Goal: Information Seeking & Learning: Learn about a topic

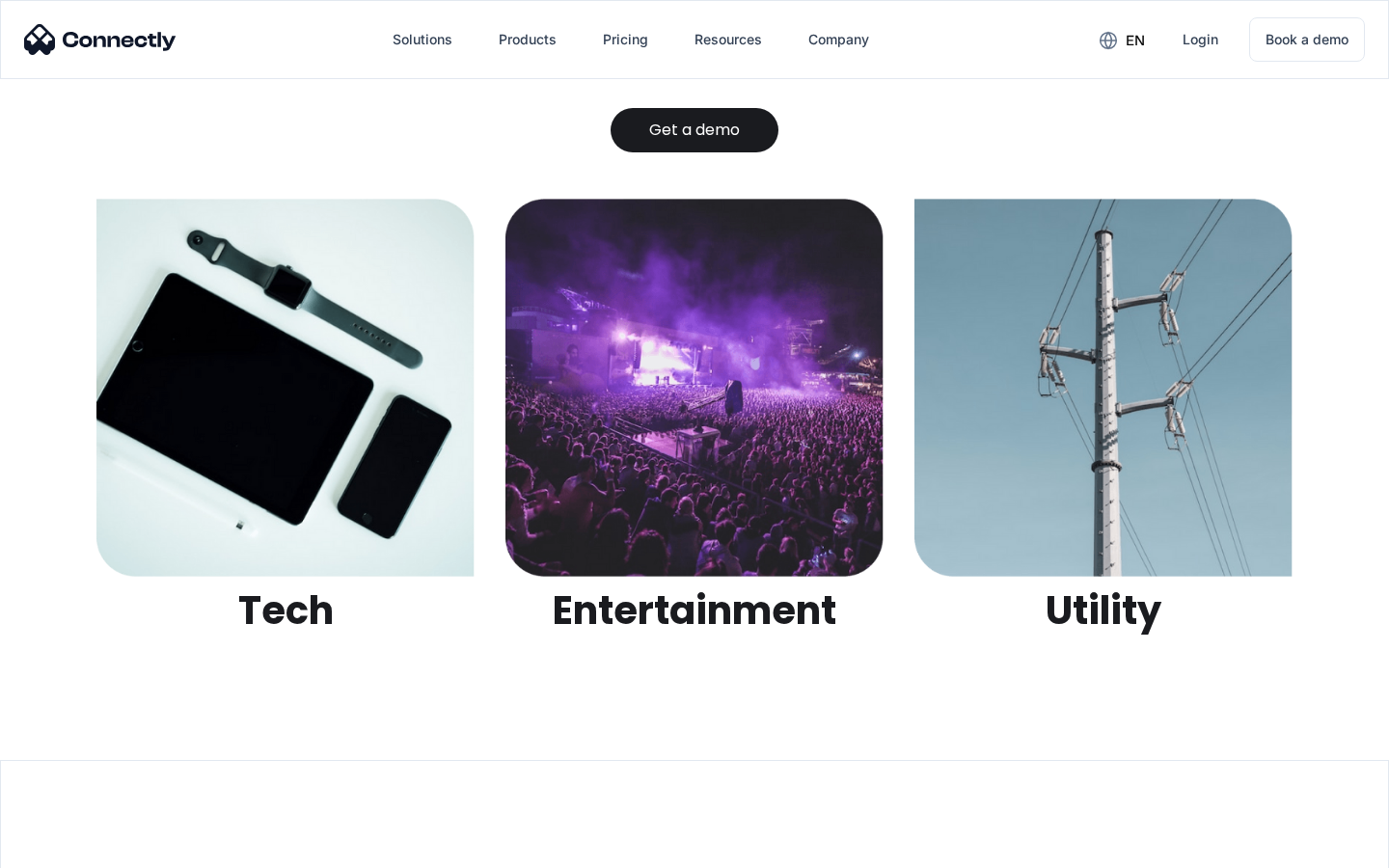
scroll to position [6084, 0]
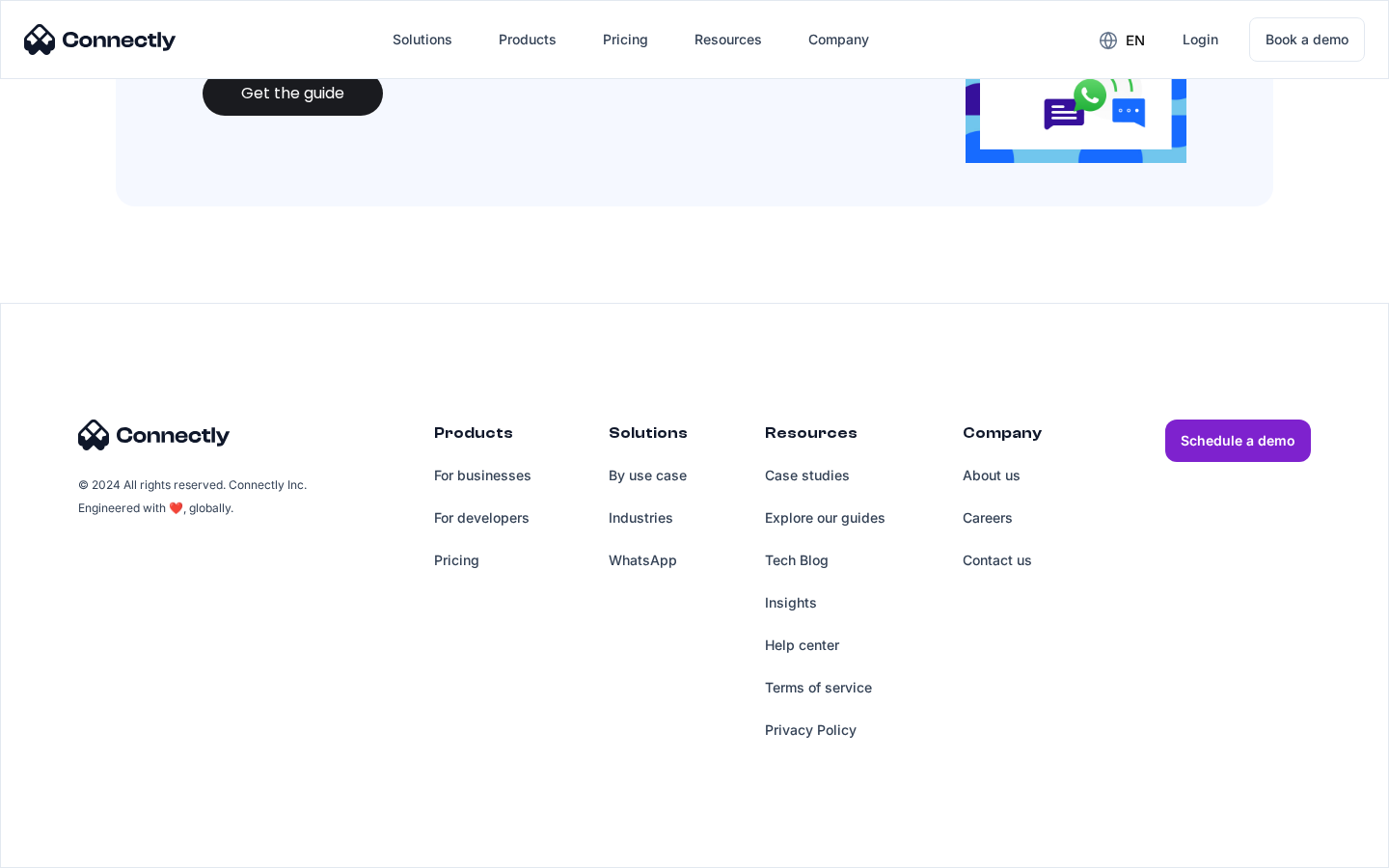
scroll to position [2097, 0]
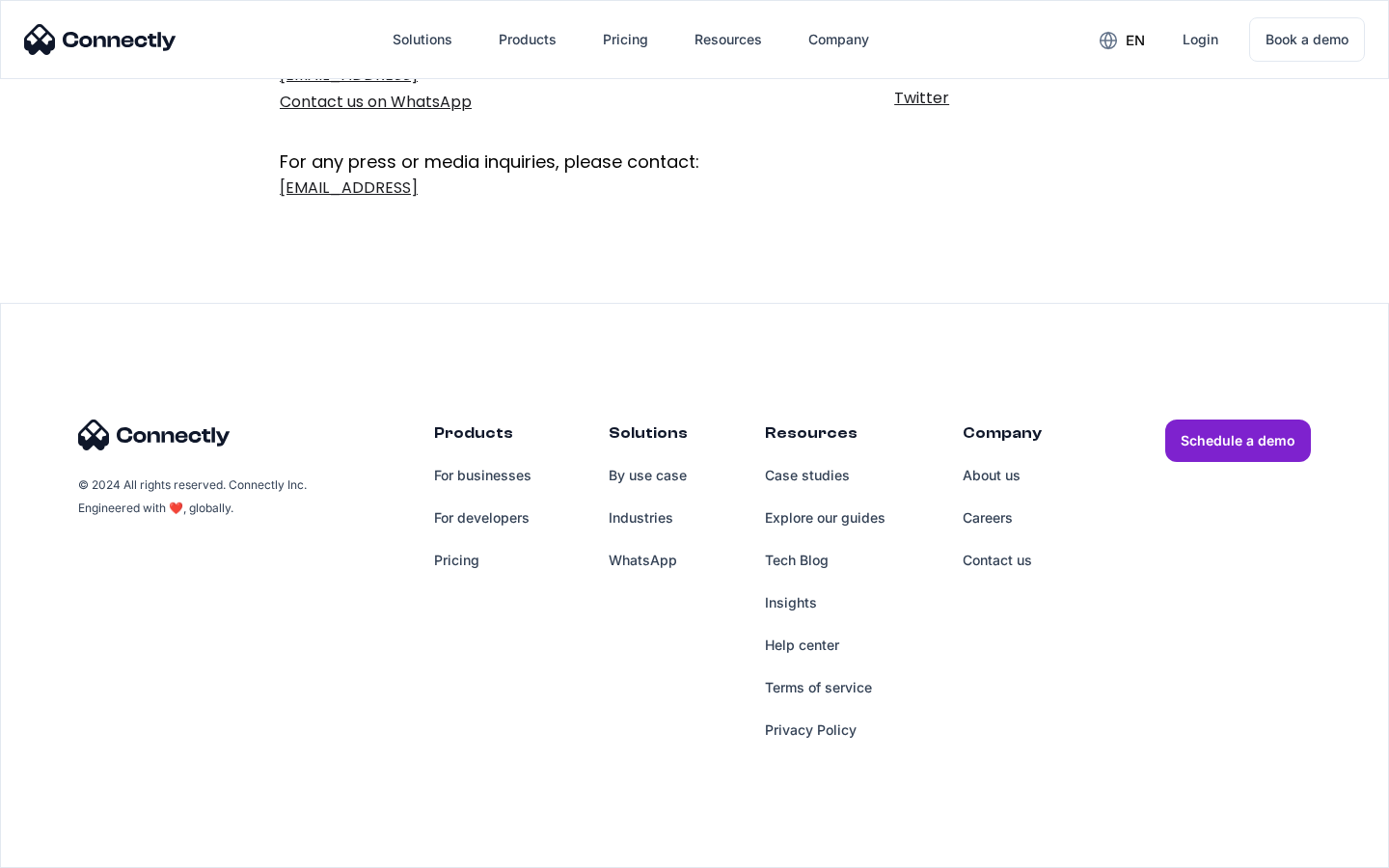
scroll to position [316, 0]
